Goal: Task Accomplishment & Management: Manage account settings

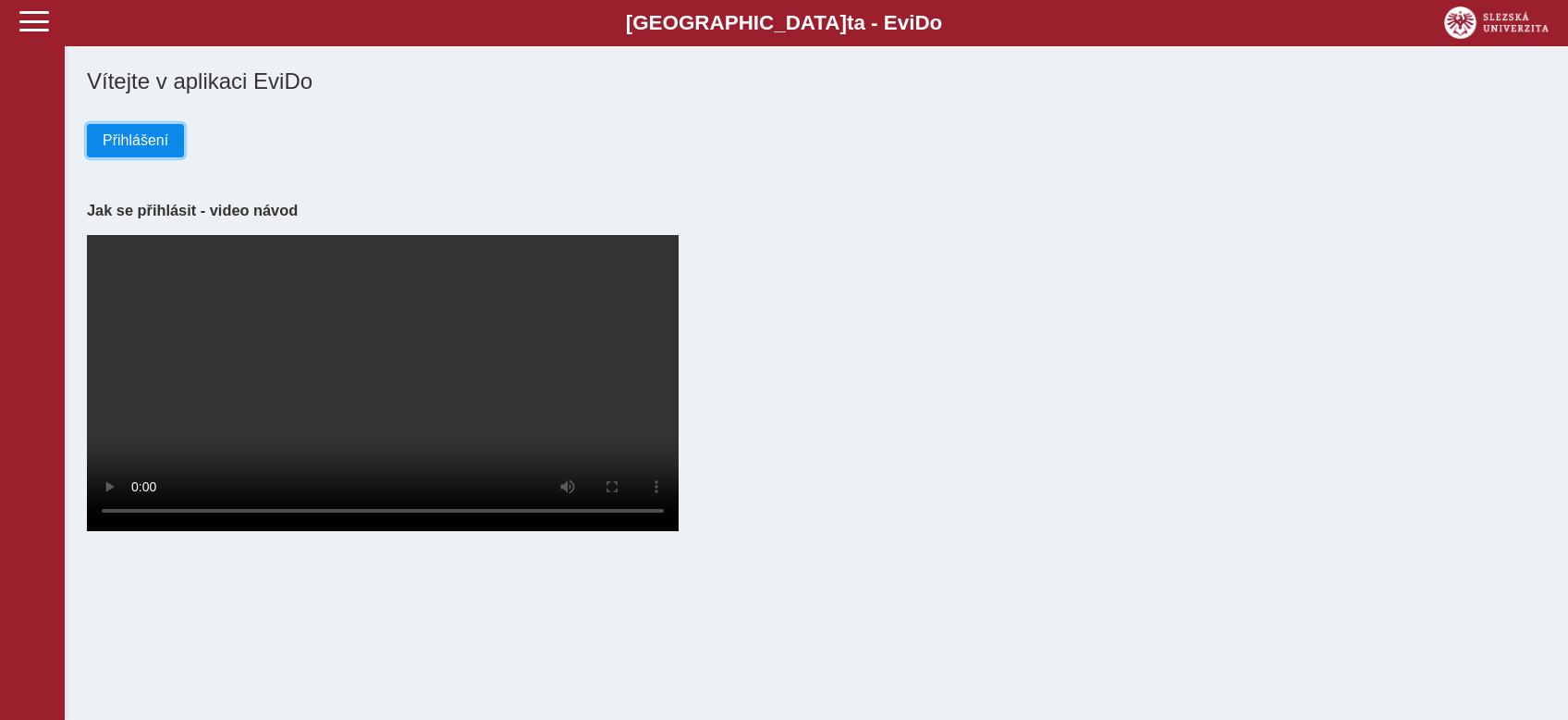
click at [153, 139] on span "Přihlášení" at bounding box center [136, 140] width 66 height 17
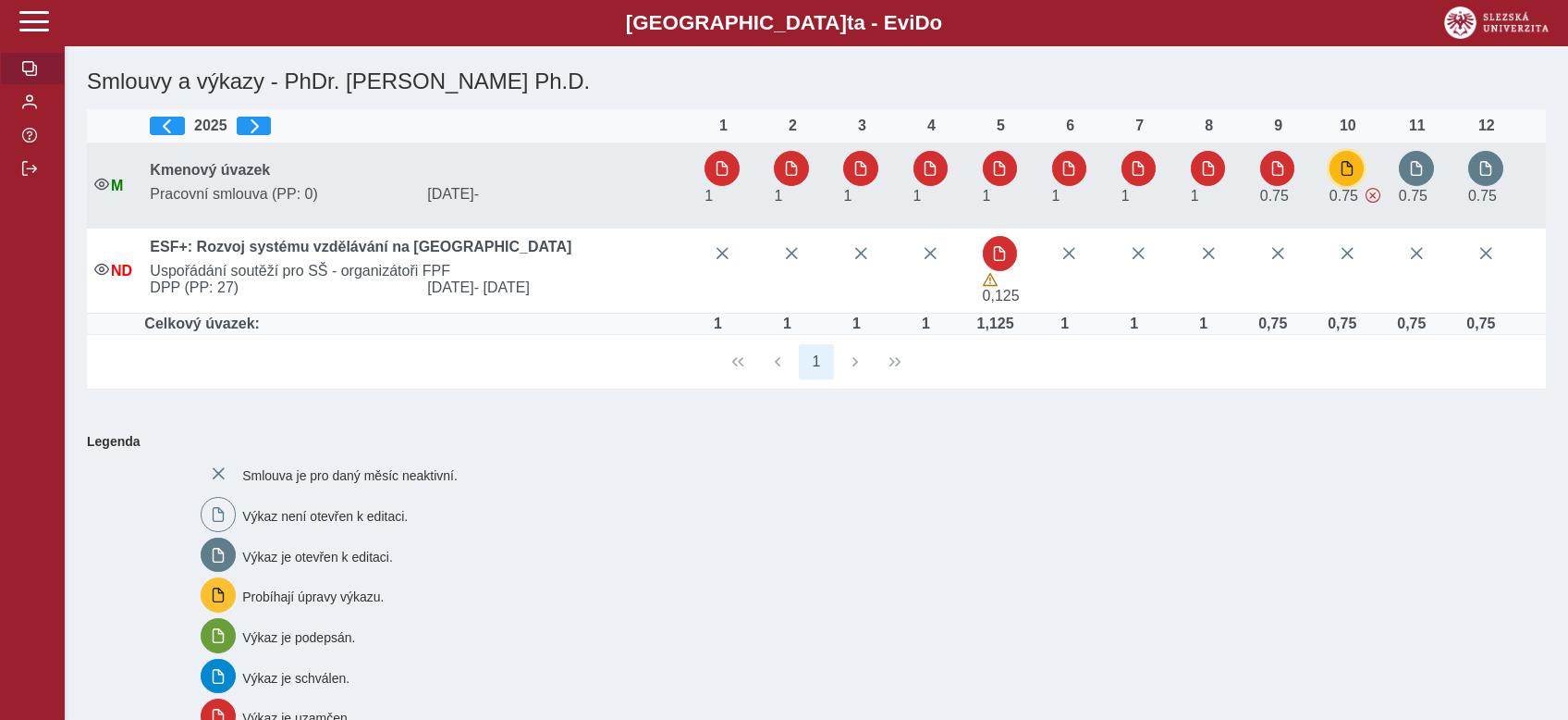
click at [1348, 172] on span "button" at bounding box center [1346, 168] width 15 height 15
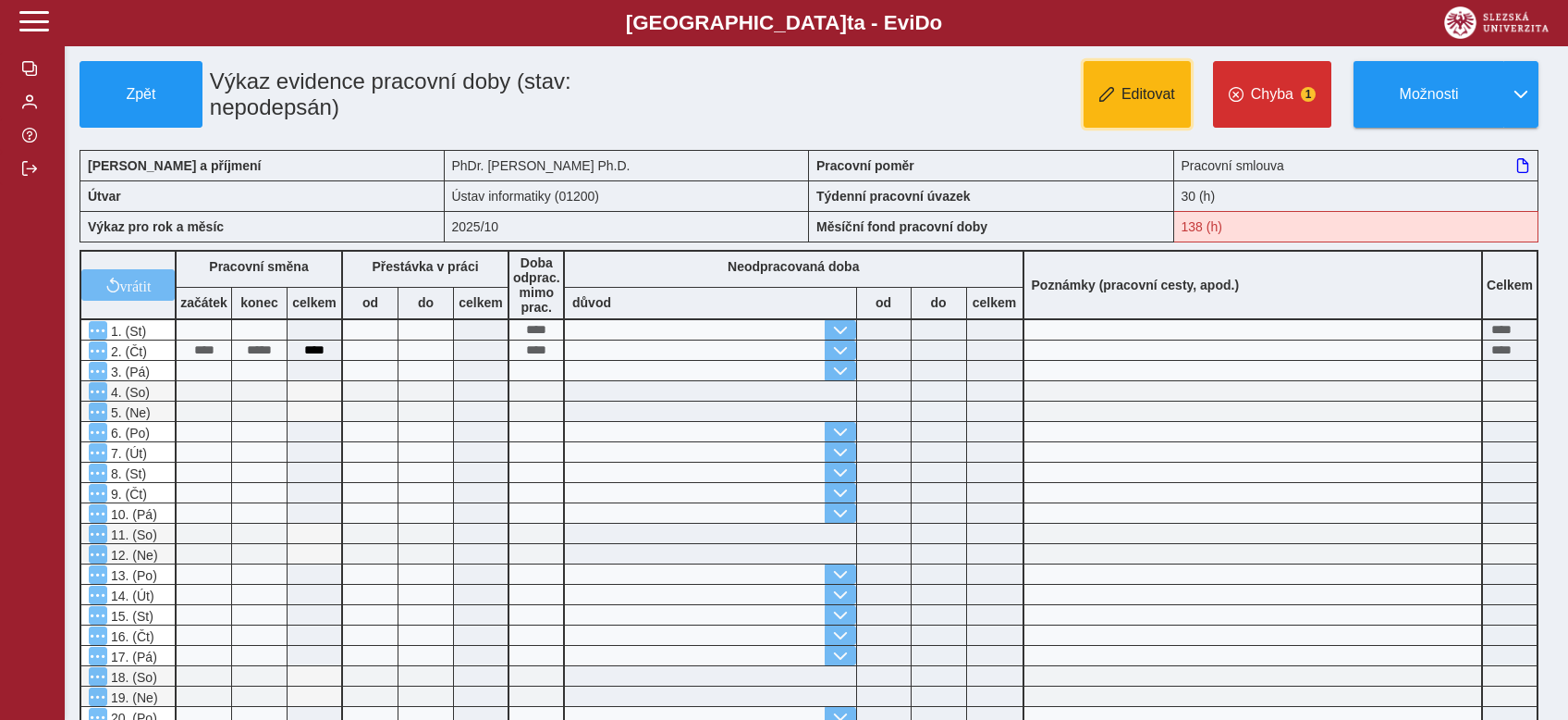
click at [1142, 93] on span "Editovat" at bounding box center [1148, 94] width 54 height 17
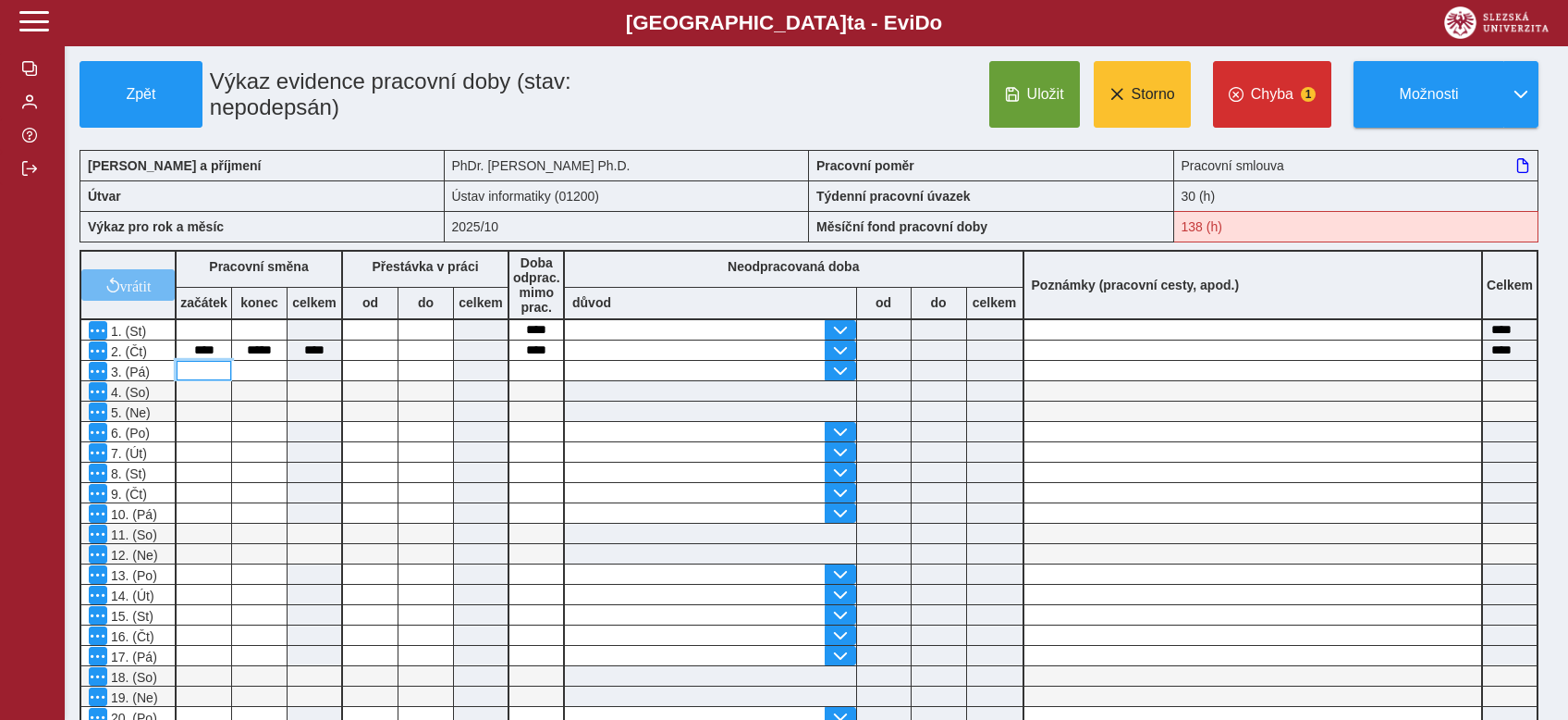
click at [216, 363] on input at bounding box center [204, 370] width 55 height 19
type input "****"
click at [1025, 85] on button "Uložit" at bounding box center [1034, 94] width 91 height 67
